Goal: Obtain resource: Obtain resource

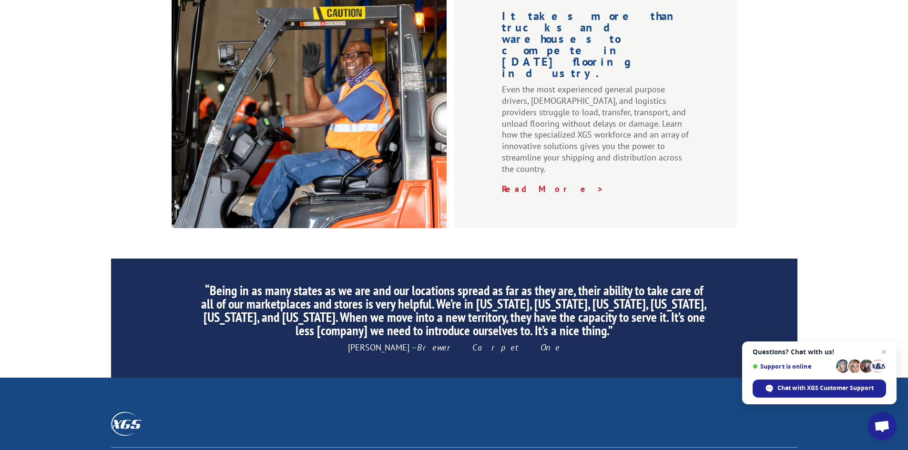
scroll to position [1435, 0]
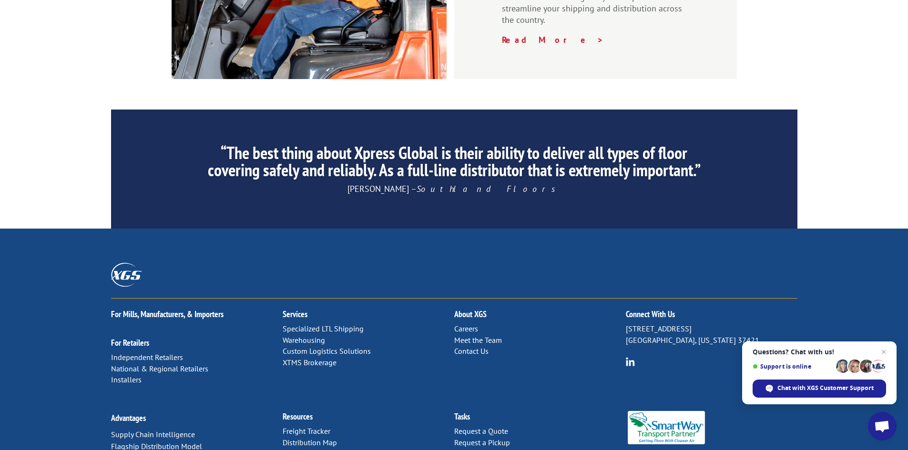
click at [296, 449] on link "Forms & Documents" at bounding box center [316, 454] width 67 height 10
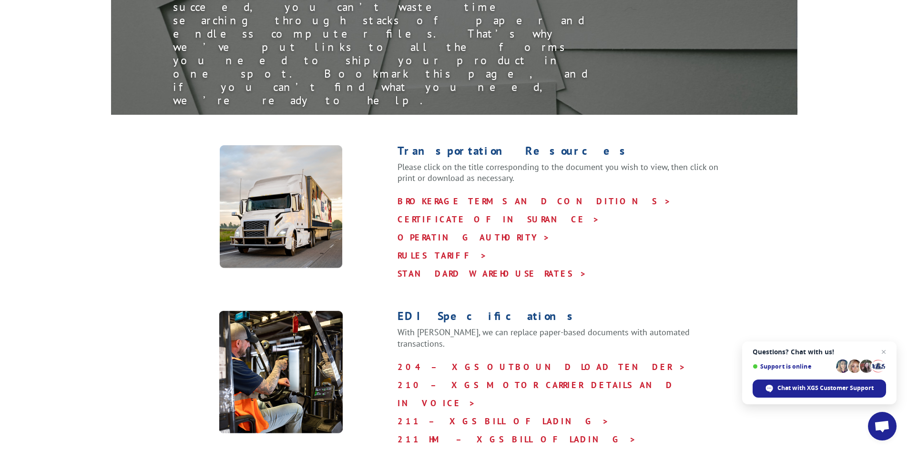
scroll to position [95, 0]
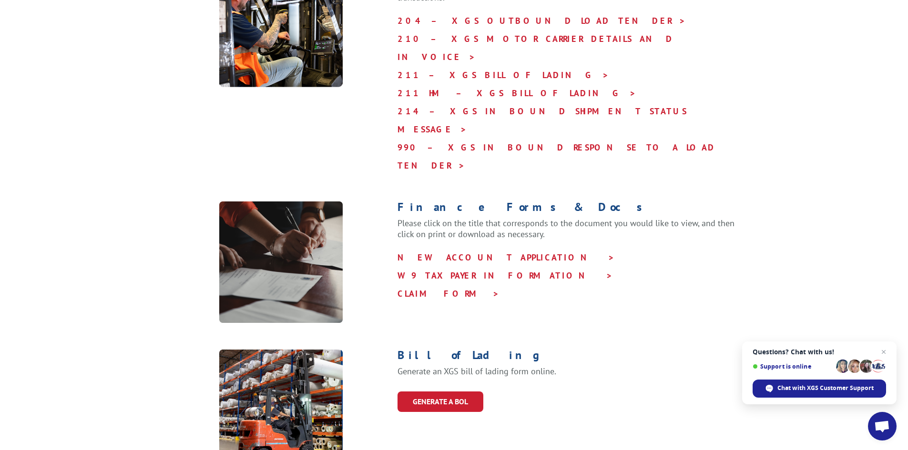
scroll to position [524, 0]
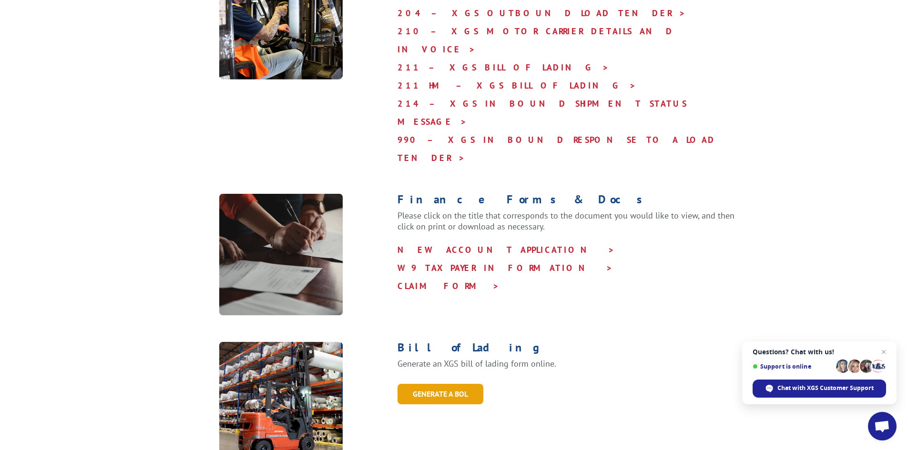
click at [423, 384] on link "GENERATE A BOL" at bounding box center [440, 394] width 86 height 20
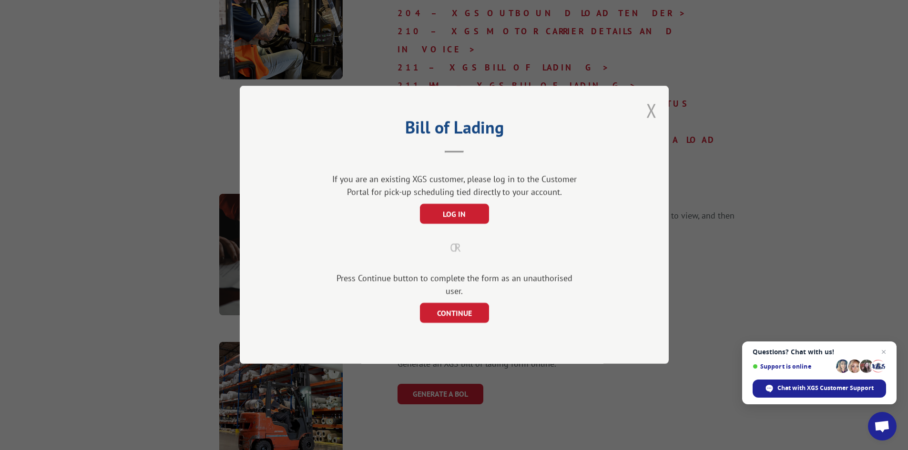
click at [655, 120] on button "Close modal" at bounding box center [651, 110] width 10 height 25
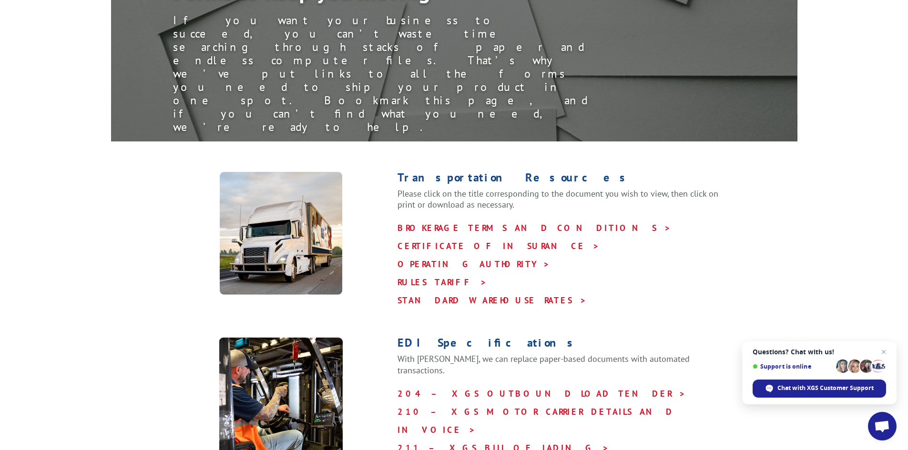
scroll to position [0, 0]
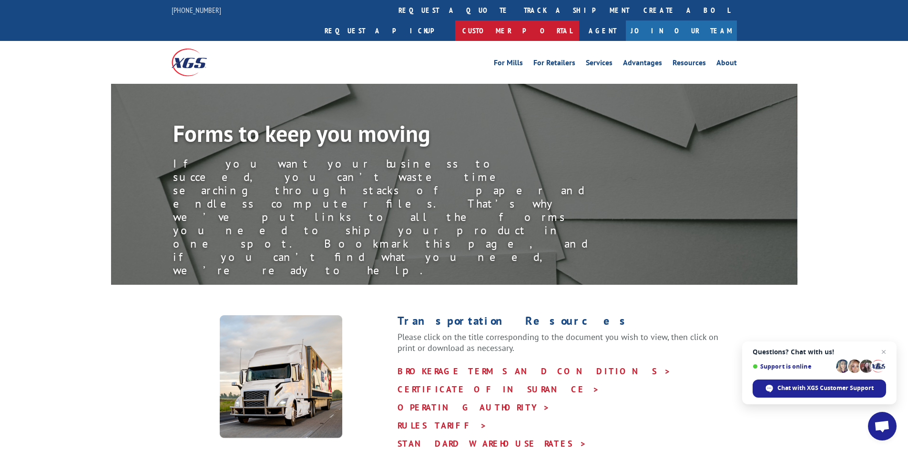
click at [579, 20] on link "Customer Portal" at bounding box center [517, 30] width 124 height 20
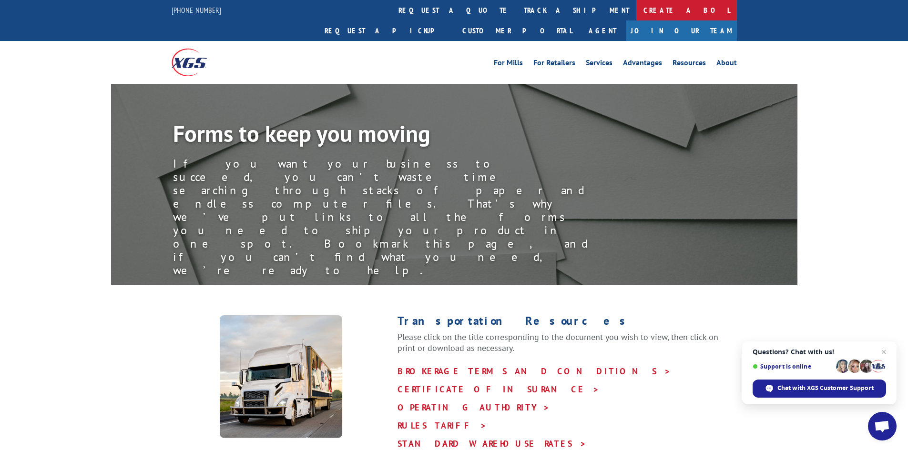
click at [636, 16] on link "Create a BOL" at bounding box center [686, 10] width 101 height 20
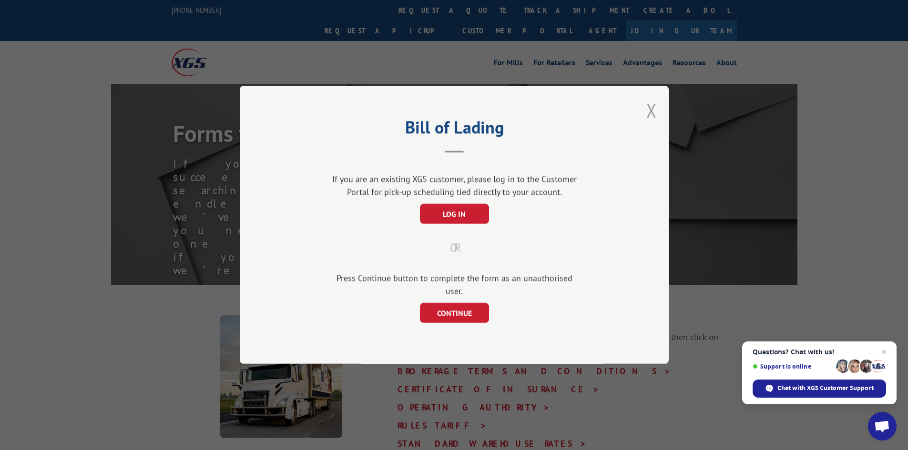
click at [651, 113] on button "Close modal" at bounding box center [651, 110] width 10 height 25
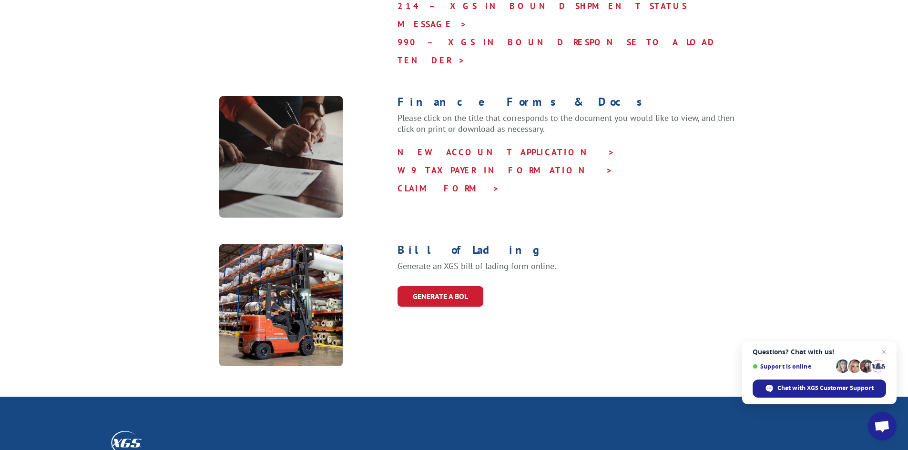
scroll to position [751, 0]
